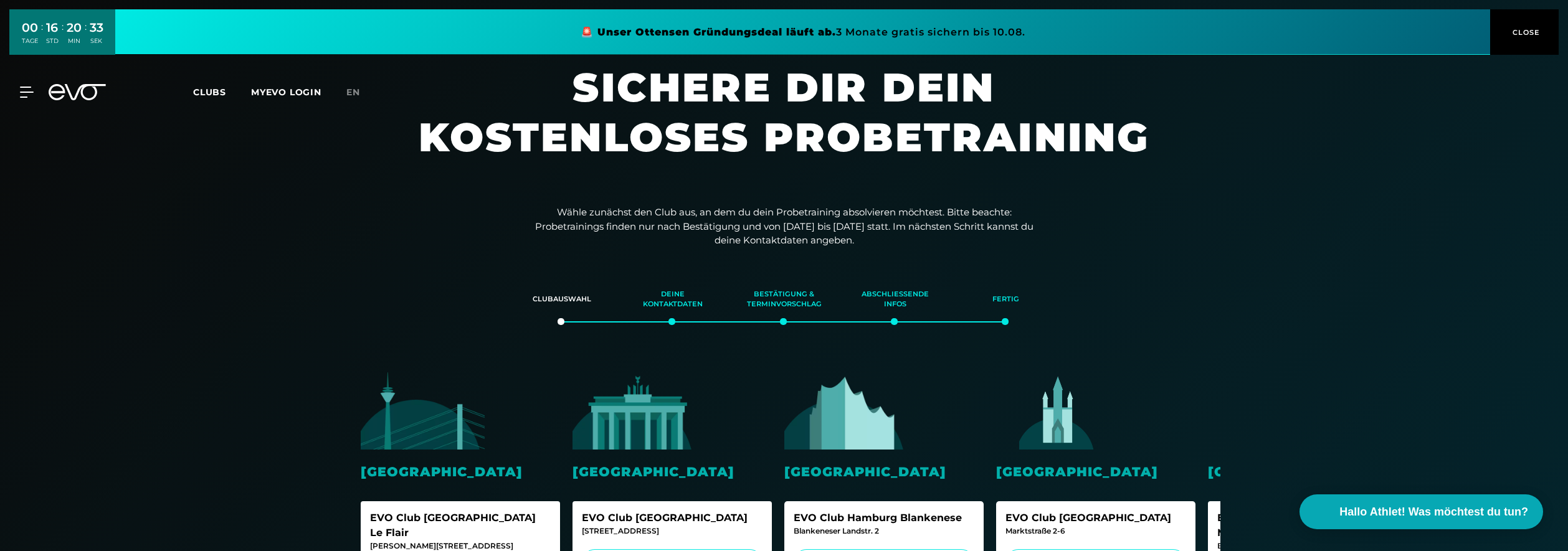
click at [62, 92] on icon at bounding box center [57, 92] width 16 height 16
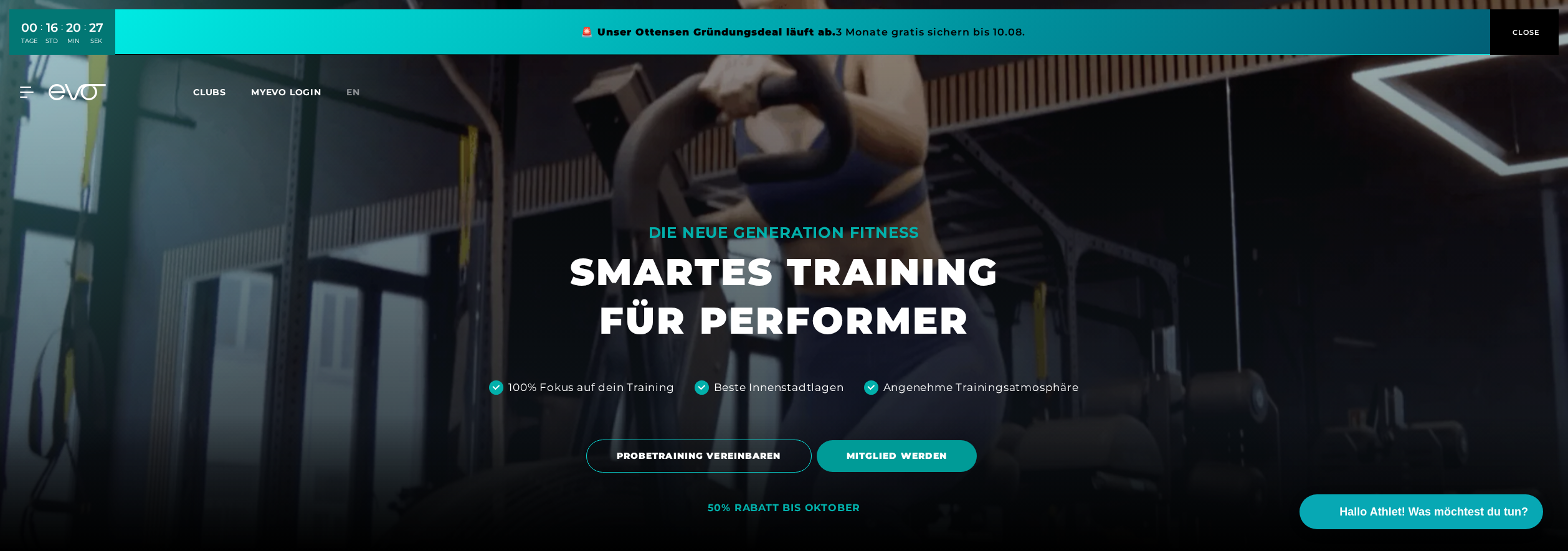
click at [872, 451] on span "MITGLIED WERDEN" at bounding box center [897, 456] width 101 height 13
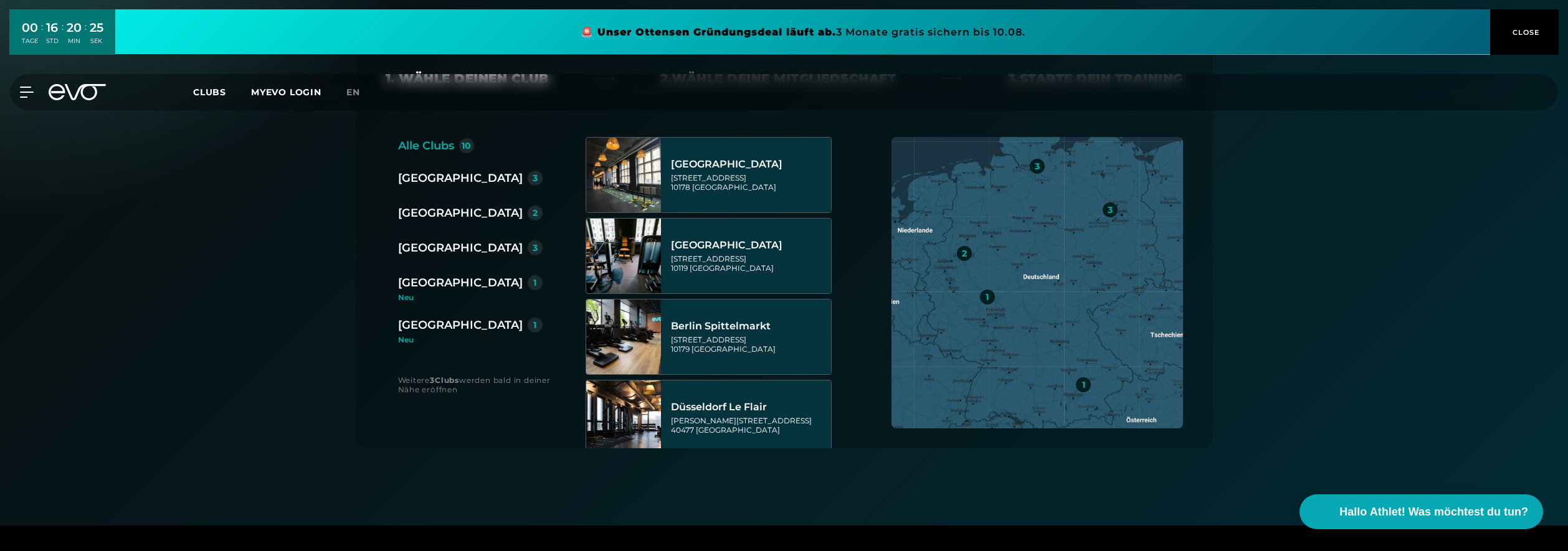
scroll to position [249, 0]
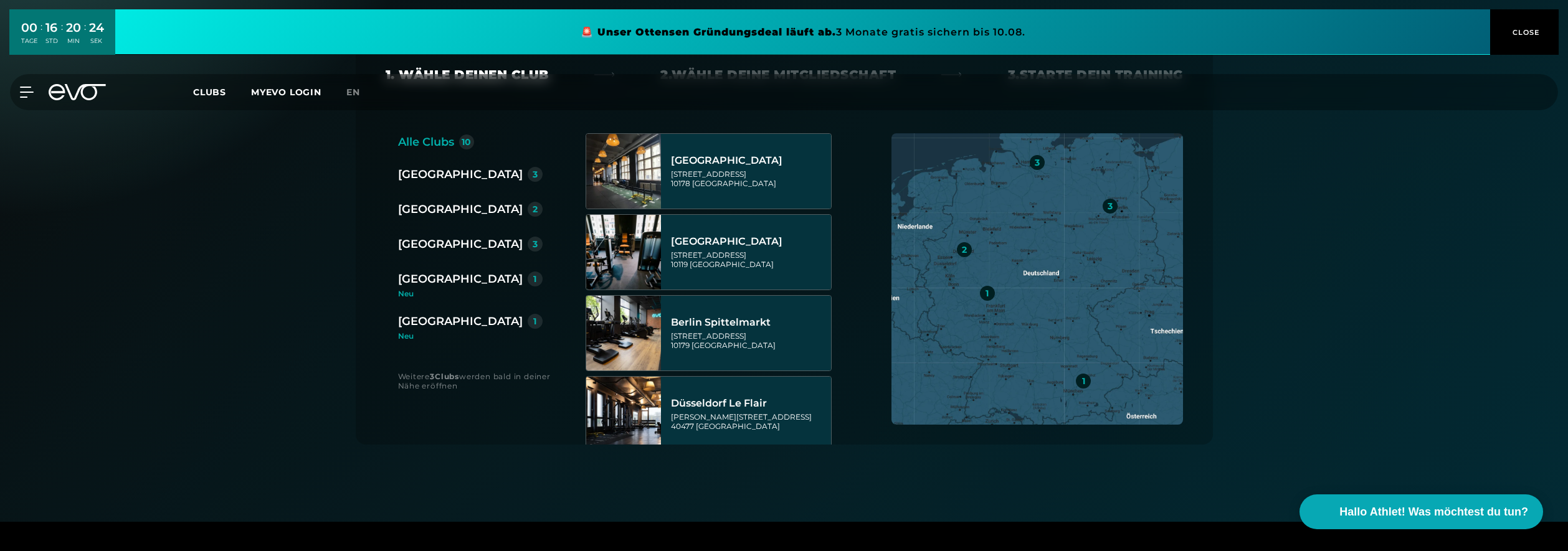
click at [418, 281] on div "[GEOGRAPHIC_DATA]" at bounding box center [460, 279] width 125 height 17
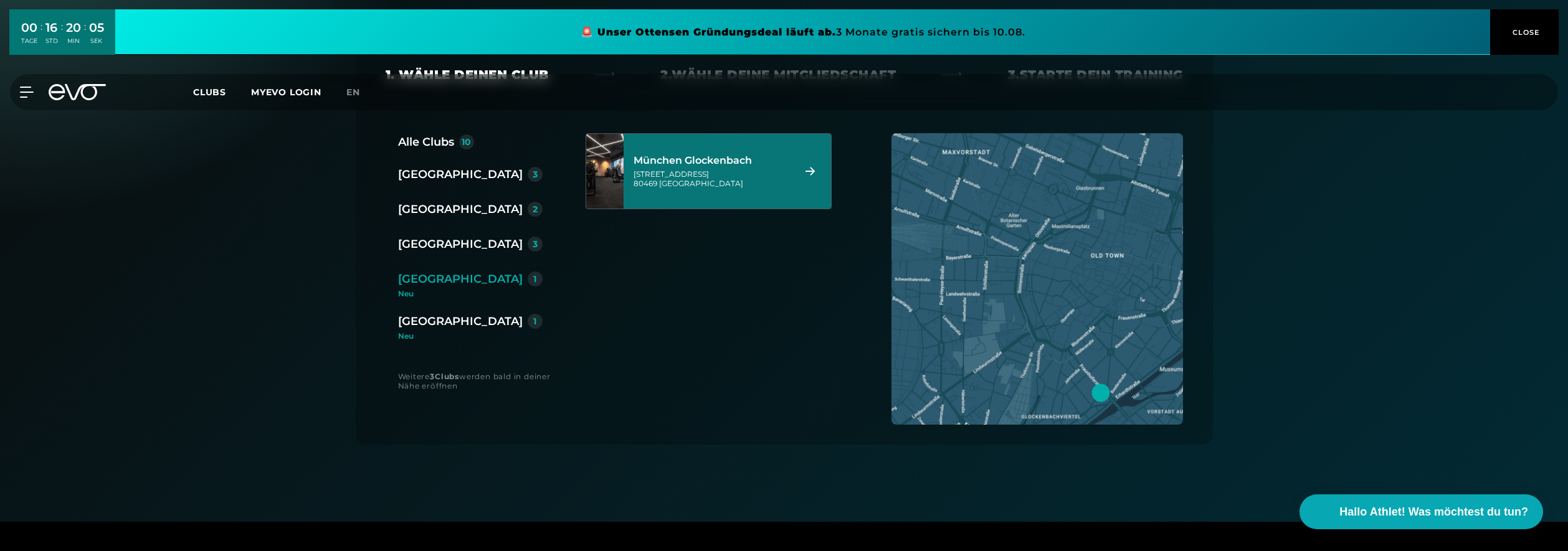
click at [689, 163] on div "München Glockenbach" at bounding box center [711, 161] width 156 height 13
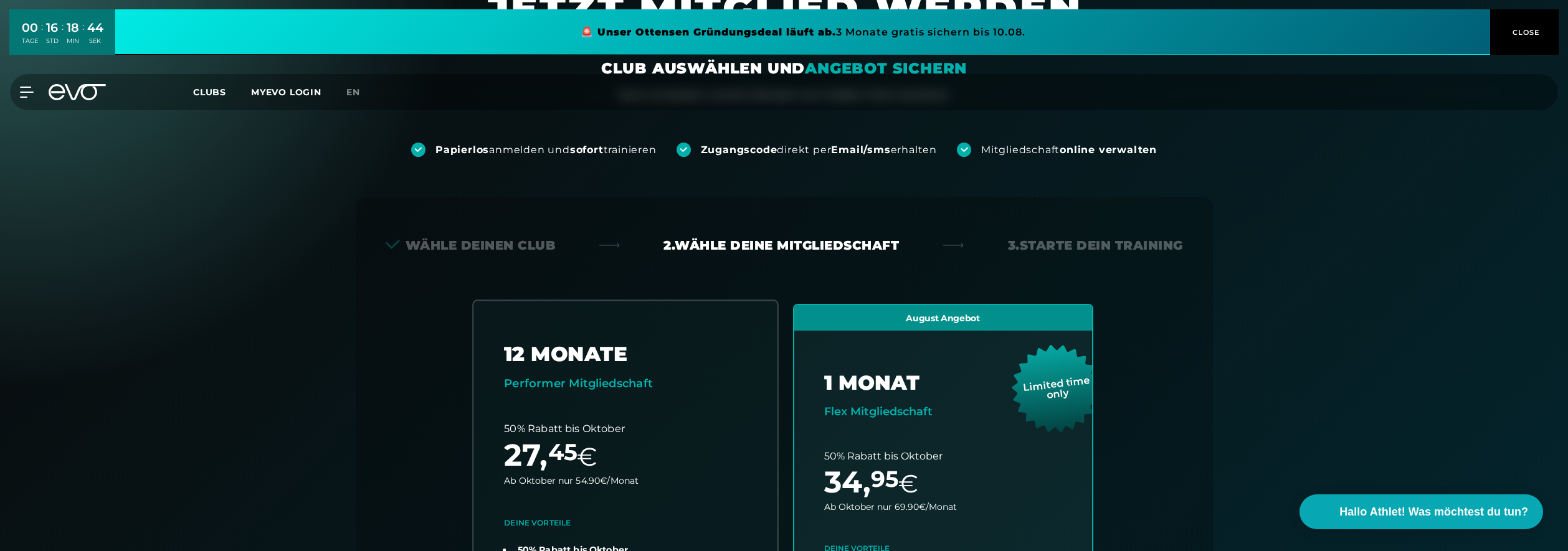
scroll to position [0, 0]
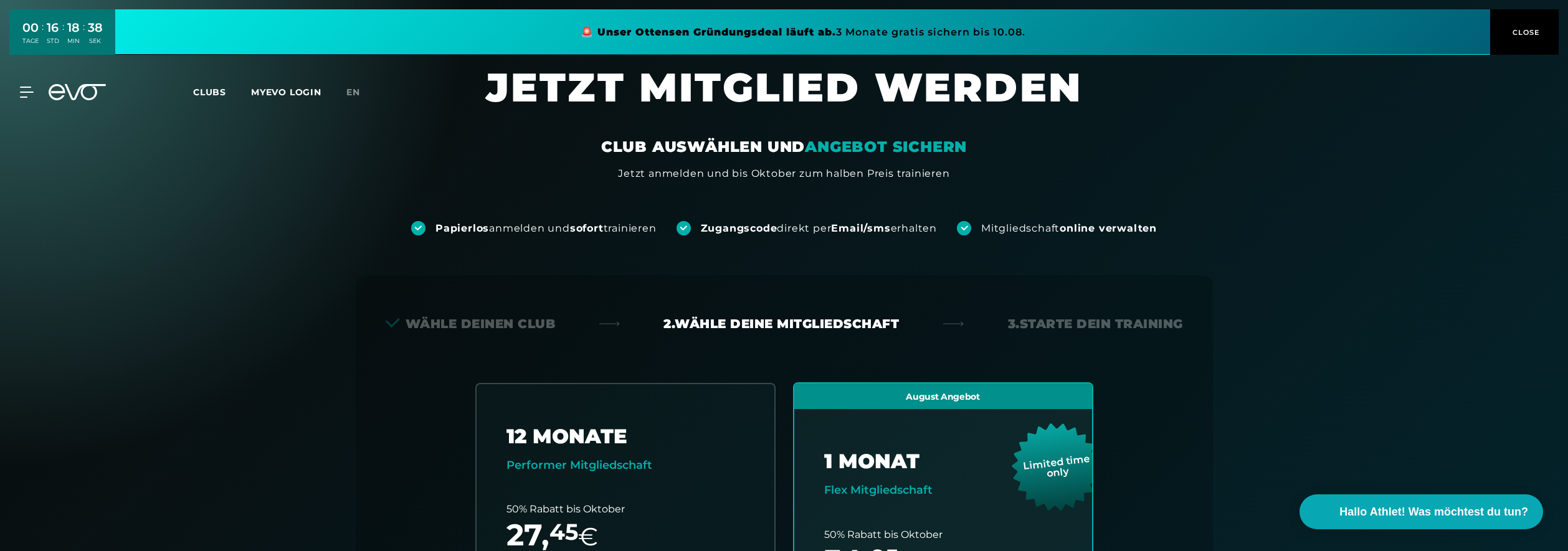
click at [1524, 31] on span "CLOSE" at bounding box center [1525, 32] width 31 height 11
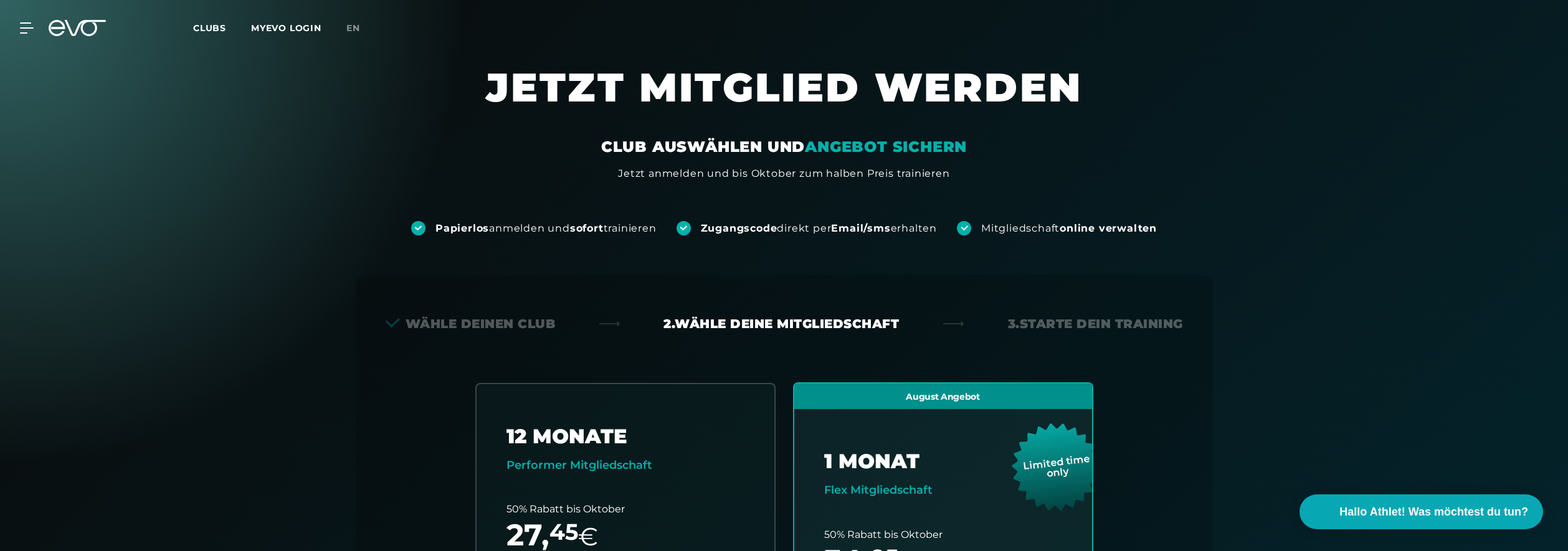
click at [27, 37] on div "MyEVO Login Über EVO Mitgliedschaften Probetraining TAGESPASS EVO Studios [GEOG…" at bounding box center [784, 28] width 1563 height 36
click at [26, 31] on icon at bounding box center [28, 28] width 18 height 11
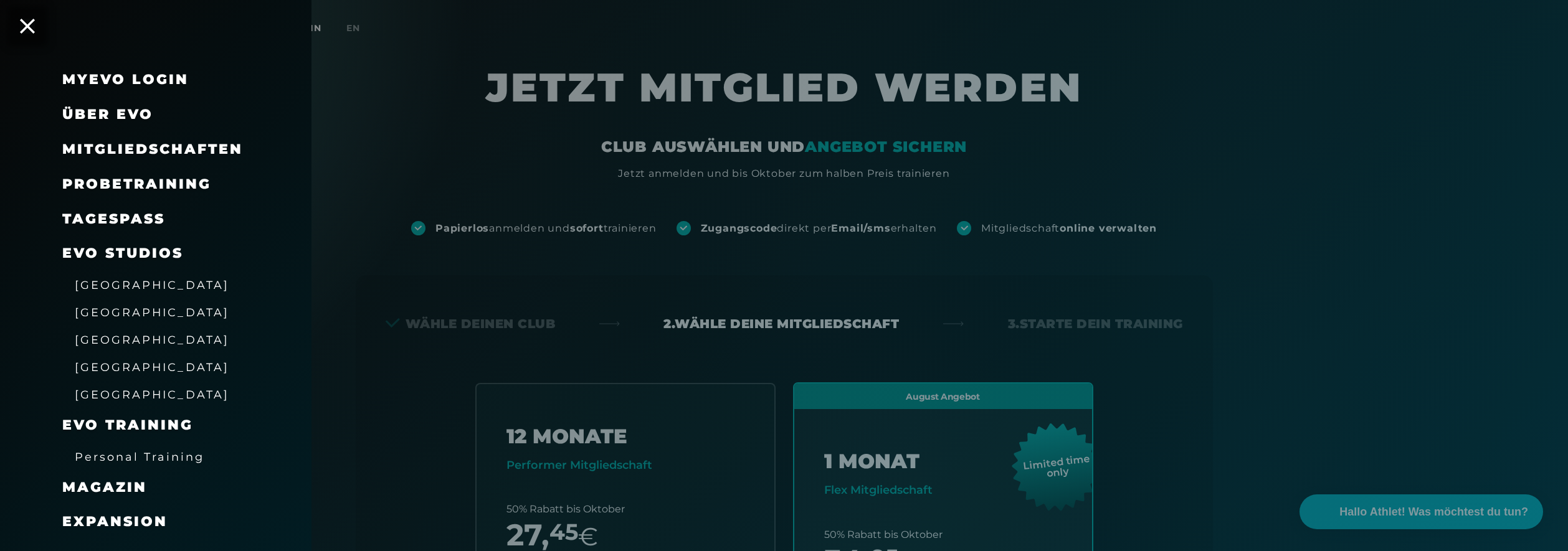
click at [106, 369] on span "[GEOGRAPHIC_DATA]" at bounding box center [152, 367] width 155 height 13
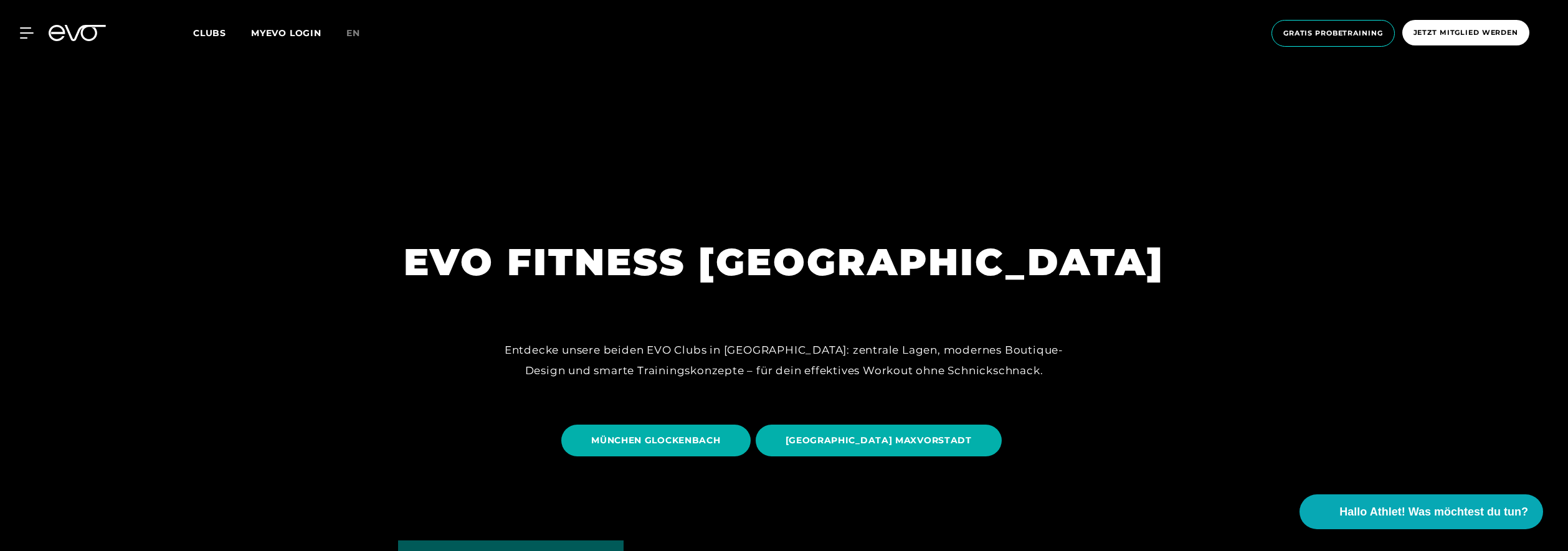
scroll to position [249, 0]
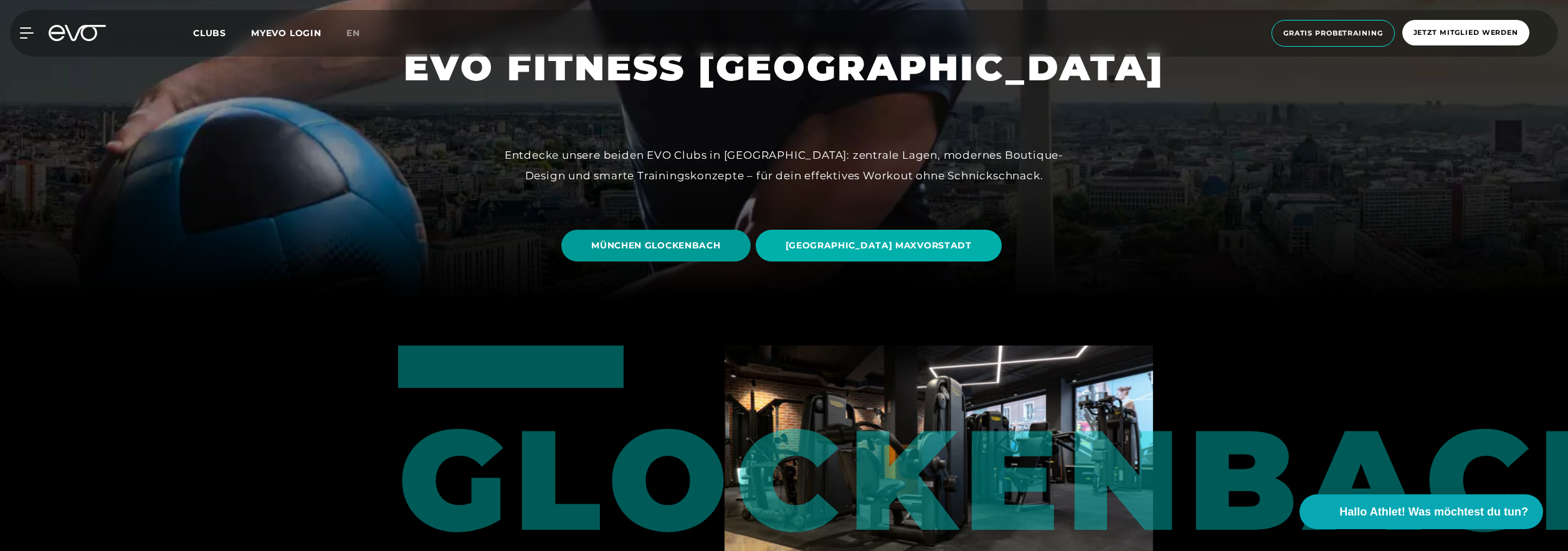
click at [691, 243] on span "MÜNCHEN GLOCKENBACH" at bounding box center [656, 246] width 129 height 13
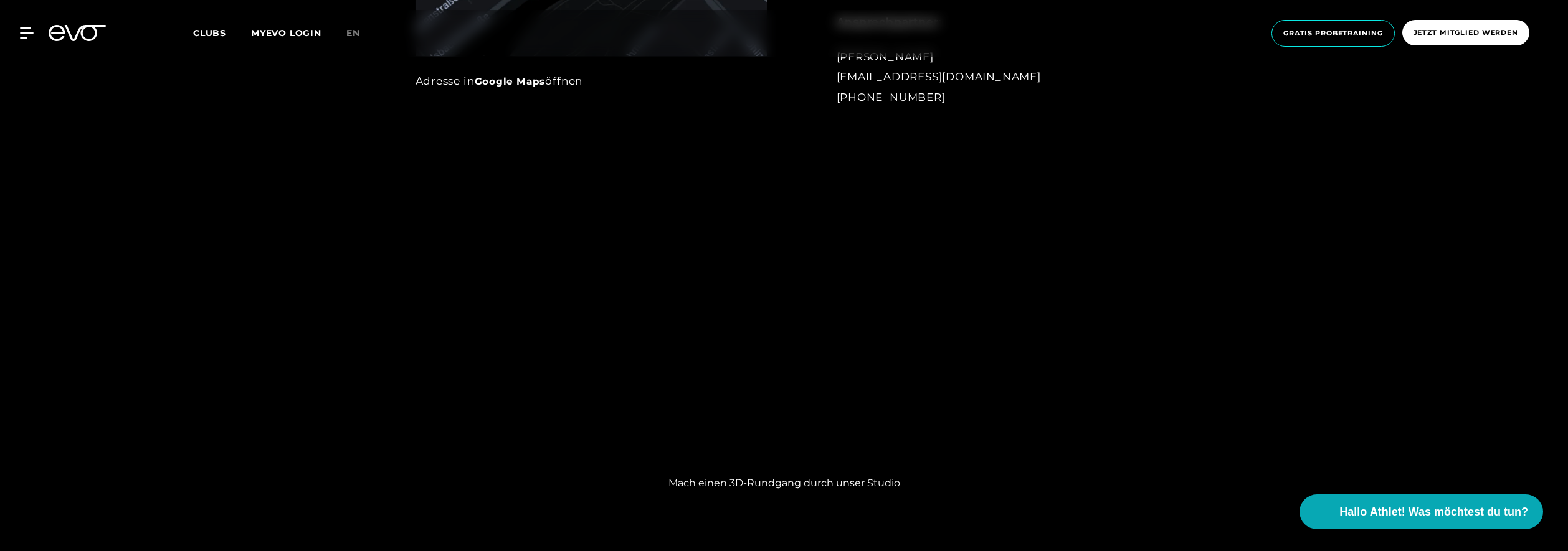
scroll to position [872, 0]
